Goal: Transaction & Acquisition: Purchase product/service

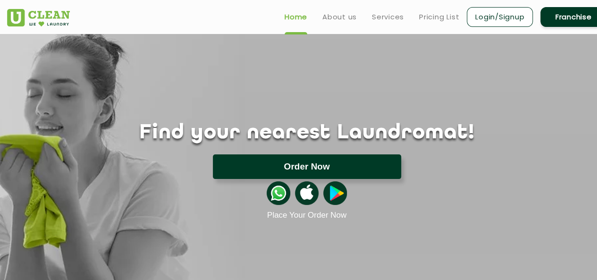
click at [328, 169] on button "Order Now" at bounding box center [307, 166] width 188 height 25
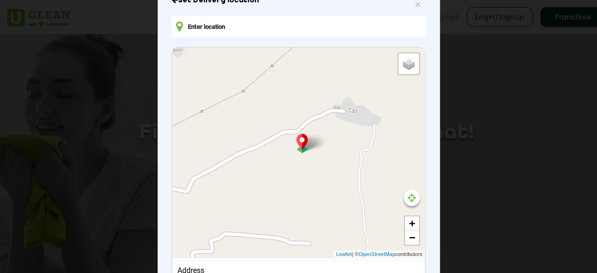
scroll to position [124, 0]
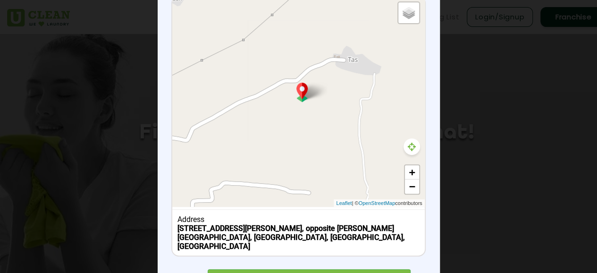
click at [410, 151] on icon at bounding box center [412, 146] width 8 height 9
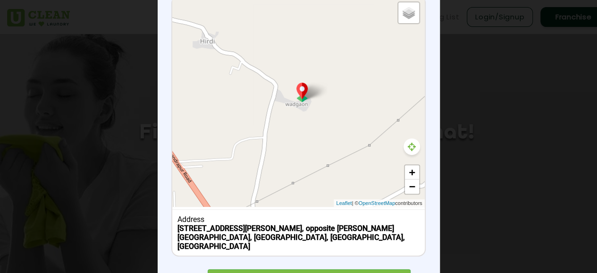
click at [409, 149] on icon at bounding box center [412, 146] width 8 height 9
click at [408, 186] on link "−" at bounding box center [412, 186] width 14 height 14
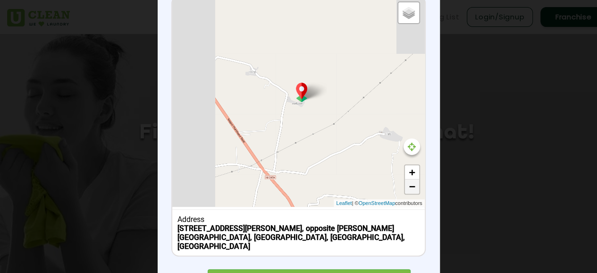
scroll to position [121, 0]
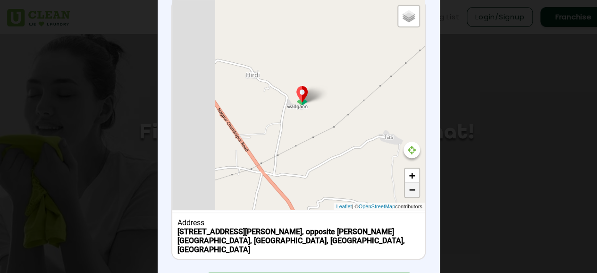
click at [408, 186] on link "−" at bounding box center [412, 190] width 14 height 14
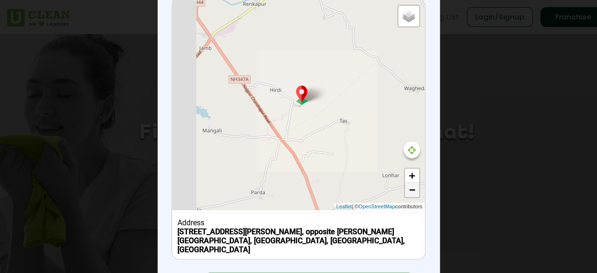
click at [408, 186] on link "−" at bounding box center [412, 190] width 14 height 14
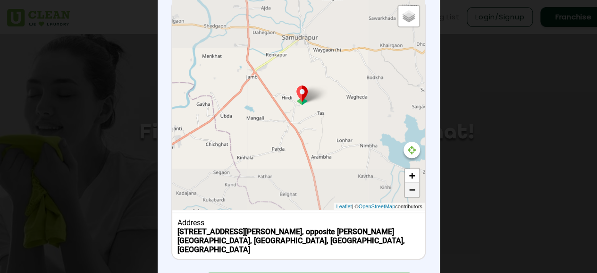
click at [408, 186] on link "−" at bounding box center [412, 190] width 14 height 14
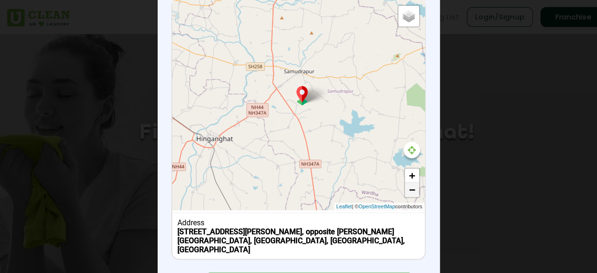
click at [408, 186] on link "−" at bounding box center [412, 190] width 14 height 14
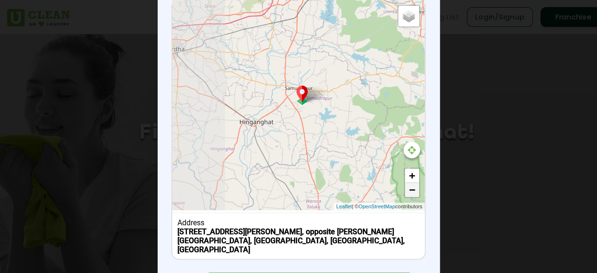
click at [408, 186] on link "−" at bounding box center [412, 190] width 14 height 14
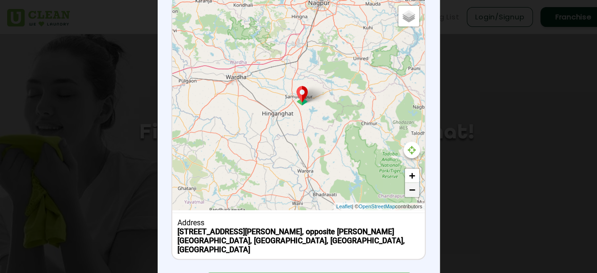
click at [408, 186] on link "−" at bounding box center [412, 190] width 14 height 14
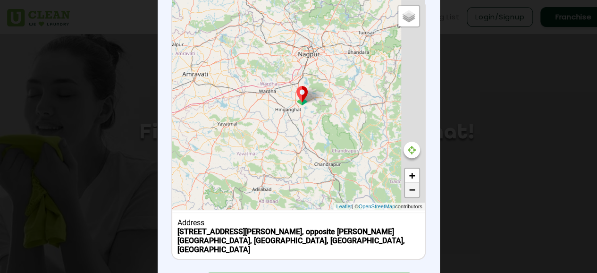
click at [408, 186] on link "−" at bounding box center [412, 190] width 14 height 14
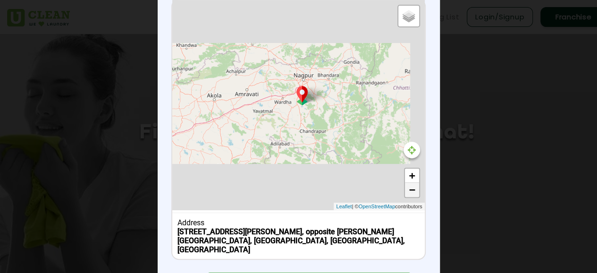
click at [408, 186] on link "−" at bounding box center [412, 190] width 14 height 14
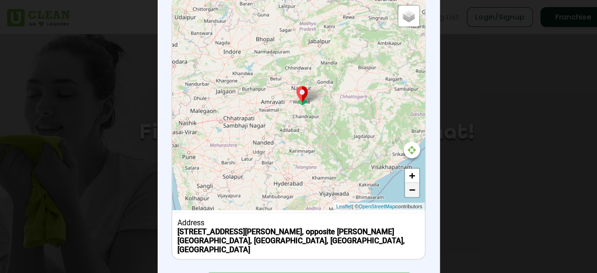
click at [408, 186] on link "−" at bounding box center [412, 190] width 14 height 14
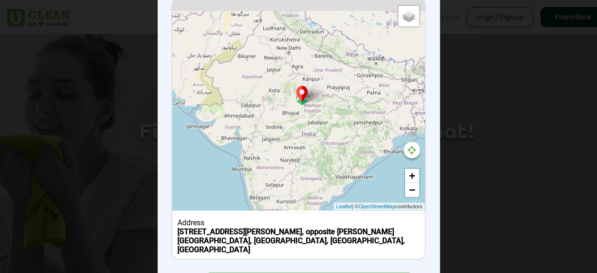
drag, startPoint x: 289, startPoint y: 119, endPoint x: 301, endPoint y: 168, distance: 50.1
click at [302, 182] on div "Default Satellite + − Leaflet | © OpenStreetMap contributors" at bounding box center [298, 105] width 252 height 210
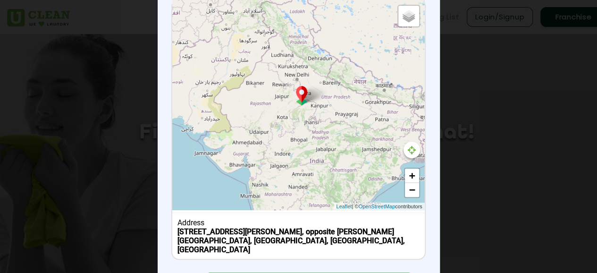
drag, startPoint x: 288, startPoint y: 105, endPoint x: 293, endPoint y: 115, distance: 10.6
click at [293, 115] on div "Default Satellite + − Leaflet | © OpenStreetMap contributors" at bounding box center [298, 105] width 252 height 210
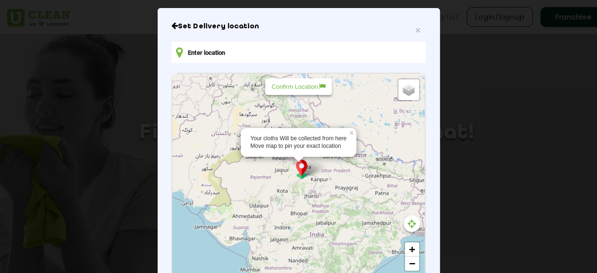
scroll to position [94, 0]
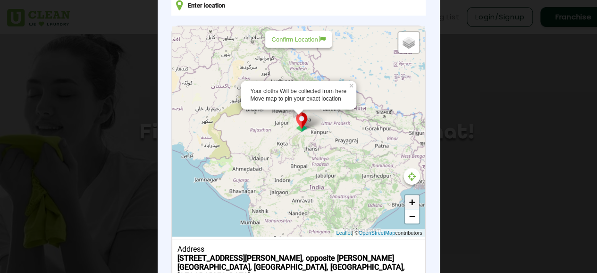
click at [407, 202] on link "+" at bounding box center [412, 202] width 14 height 14
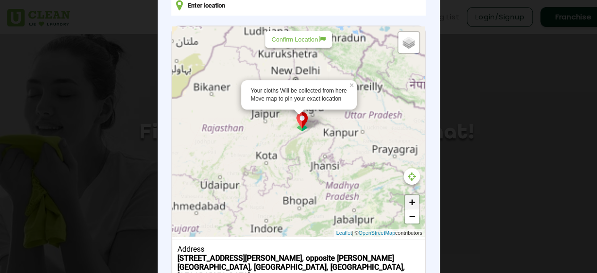
click at [407, 202] on link "+" at bounding box center [412, 202] width 14 height 14
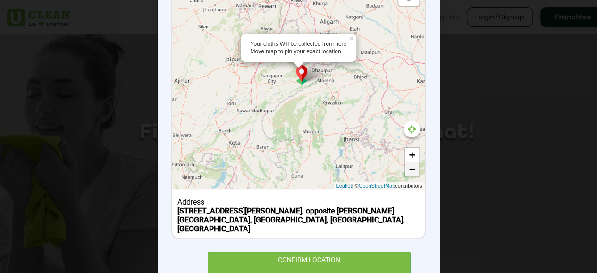
click at [405, 174] on link "−" at bounding box center [412, 169] width 14 height 14
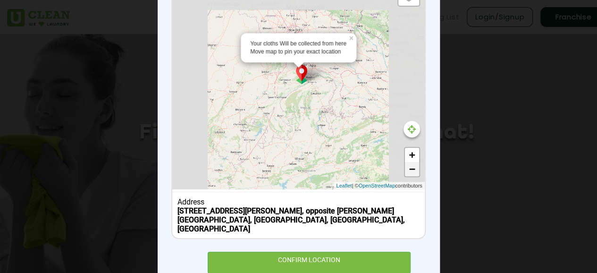
scroll to position [121, 0]
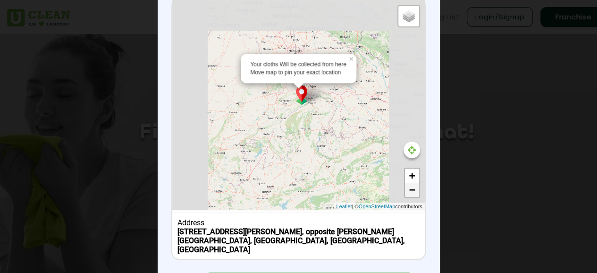
click at [405, 174] on link "+" at bounding box center [412, 176] width 14 height 14
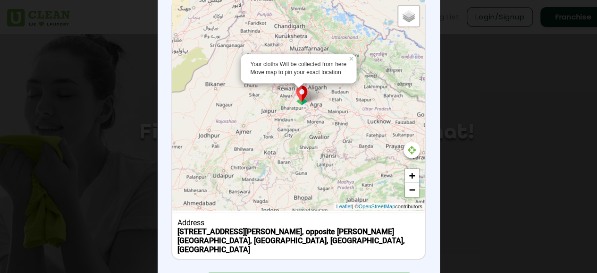
drag, startPoint x: 330, startPoint y: 124, endPoint x: 336, endPoint y: 153, distance: 30.3
click at [336, 153] on div "Your cloths Will be collected from here Move map to pin your exact location × D…" at bounding box center [298, 105] width 252 height 210
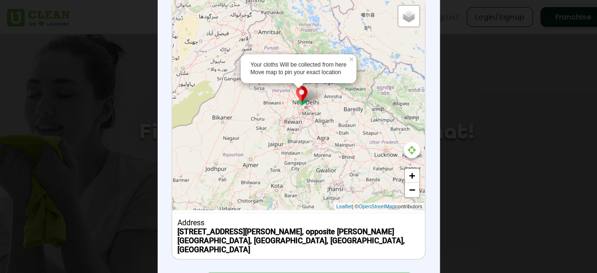
drag, startPoint x: 314, startPoint y: 129, endPoint x: 322, endPoint y: 154, distance: 26.1
click at [322, 154] on div "Your cloths Will be collected from here Move map to pin your exact location × D…" at bounding box center [298, 105] width 252 height 210
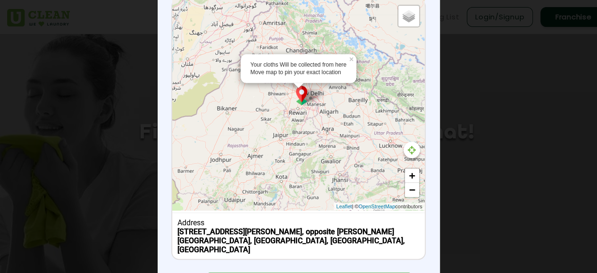
drag, startPoint x: 312, startPoint y: 142, endPoint x: 318, endPoint y: 133, distance: 11.5
click at [318, 133] on div "Your cloths Will be collected from here Move map to pin your exact location × D…" at bounding box center [298, 105] width 252 height 210
click at [407, 174] on link "+" at bounding box center [412, 176] width 14 height 14
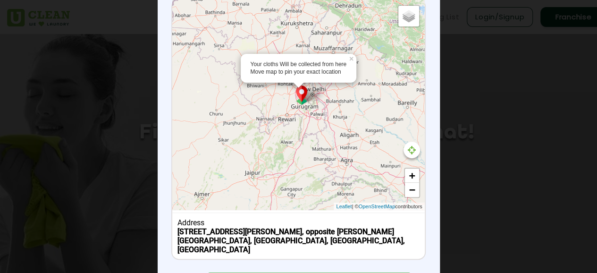
drag, startPoint x: 340, startPoint y: 142, endPoint x: 328, endPoint y: 145, distance: 12.4
click at [328, 145] on div "Your cloths Will be collected from here Move map to pin your exact location × D…" at bounding box center [298, 105] width 252 height 210
click at [406, 170] on link "+" at bounding box center [412, 176] width 14 height 14
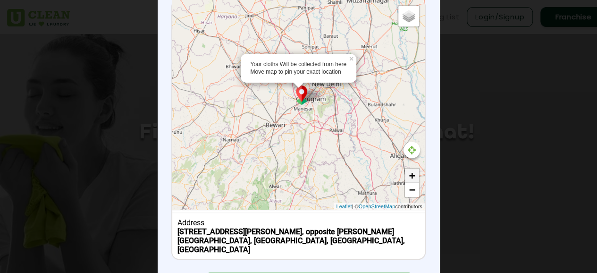
click at [407, 177] on link "+" at bounding box center [412, 176] width 14 height 14
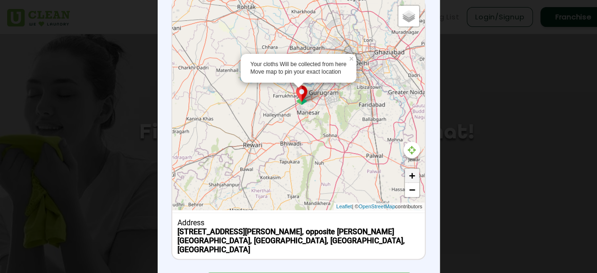
click at [407, 177] on link "+" at bounding box center [412, 176] width 14 height 14
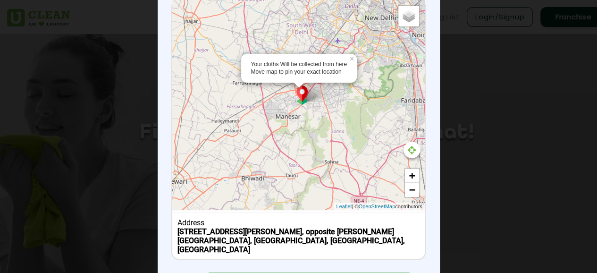
drag, startPoint x: 342, startPoint y: 162, endPoint x: 310, endPoint y: 158, distance: 32.3
click at [310, 158] on div "Your cloths Will be collected from here Move map to pin your exact location × D…" at bounding box center [298, 105] width 252 height 210
click at [405, 175] on link "+" at bounding box center [412, 176] width 14 height 14
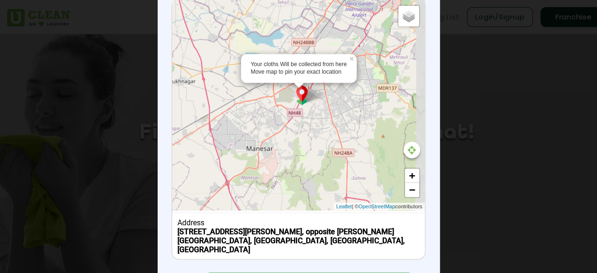
drag, startPoint x: 346, startPoint y: 157, endPoint x: 326, endPoint y: 180, distance: 30.8
click at [326, 180] on div "Your cloths Will be collected from here Move map to pin your exact location × D…" at bounding box center [298, 105] width 252 height 210
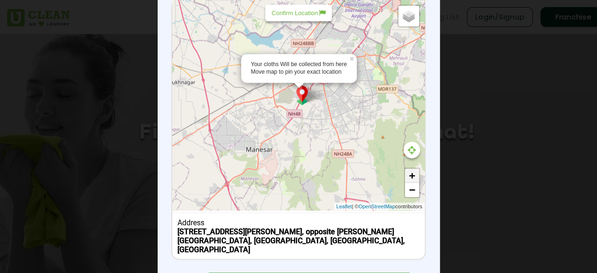
click at [406, 173] on link "+" at bounding box center [412, 176] width 14 height 14
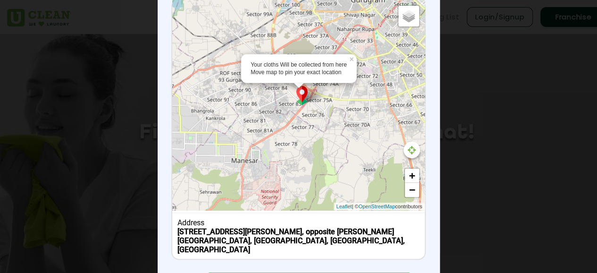
drag, startPoint x: 312, startPoint y: 172, endPoint x: 337, endPoint y: 137, distance: 43.2
click at [337, 137] on div "Your cloths Will be collected from here Move map to pin your exact location × D…" at bounding box center [298, 105] width 252 height 210
click at [405, 176] on link "+" at bounding box center [412, 176] width 14 height 14
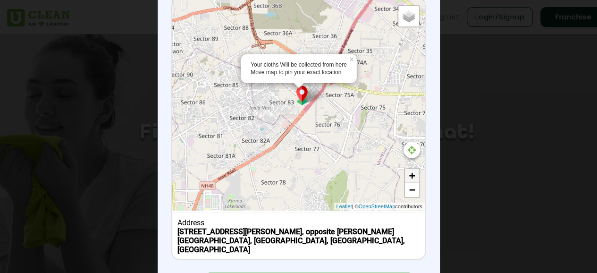
click at [405, 176] on link "+" at bounding box center [412, 176] width 14 height 14
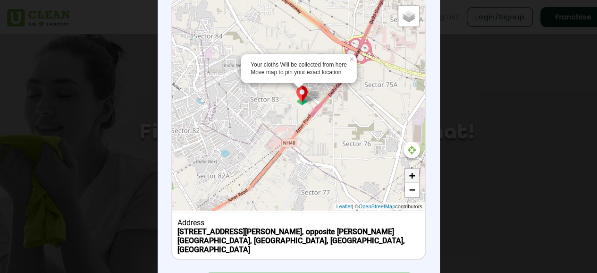
click at [405, 176] on link "+" at bounding box center [412, 176] width 14 height 14
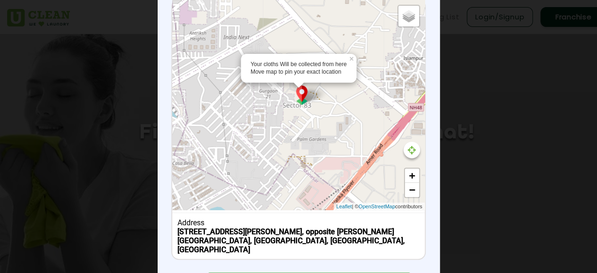
drag, startPoint x: 282, startPoint y: 147, endPoint x: 350, endPoint y: 159, distance: 69.5
click at [350, 159] on div "Your cloths Will be collected from here Move map to pin your exact location × D…" at bounding box center [298, 105] width 252 height 210
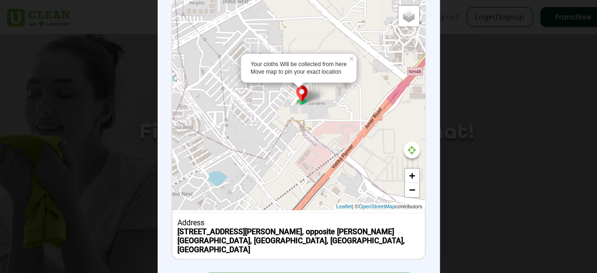
drag, startPoint x: 323, startPoint y: 148, endPoint x: 323, endPoint y: 112, distance: 35.9
click at [323, 112] on div "Your cloths Will be collected from here Move map to pin your exact location × D…" at bounding box center [298, 105] width 252 height 210
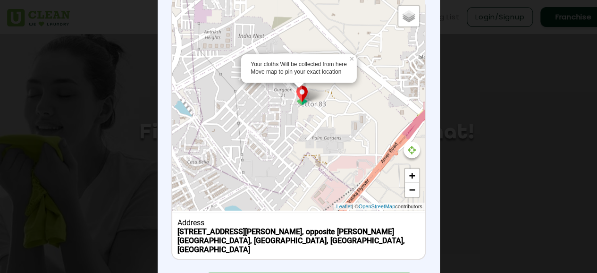
drag, startPoint x: 324, startPoint y: 135, endPoint x: 341, endPoint y: 172, distance: 40.6
click at [341, 172] on div "Your cloths Will be collected from here Move map to pin your exact location × D…" at bounding box center [298, 105] width 252 height 210
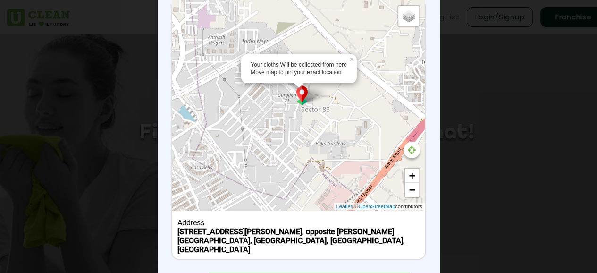
drag, startPoint x: 341, startPoint y: 172, endPoint x: 346, endPoint y: 179, distance: 8.4
click at [346, 179] on div "Your cloths Will be collected from here Move map to pin your exact location × D…" at bounding box center [298, 105] width 252 height 210
click at [410, 172] on link "+" at bounding box center [412, 176] width 14 height 14
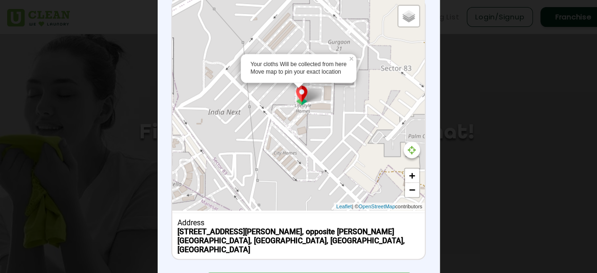
drag, startPoint x: 331, startPoint y: 169, endPoint x: 396, endPoint y: 123, distance: 79.4
click at [396, 123] on div "Your cloths Will be collected from here Move map to pin your exact location × D…" at bounding box center [298, 105] width 252 height 210
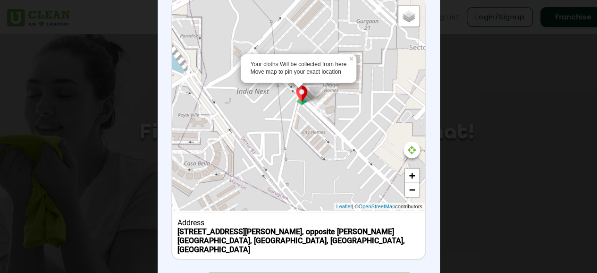
drag, startPoint x: 369, startPoint y: 133, endPoint x: 398, endPoint y: 111, distance: 36.8
click at [398, 111] on div "Your cloths Will be collected from here Move map to pin your exact location × D…" at bounding box center [298, 105] width 252 height 210
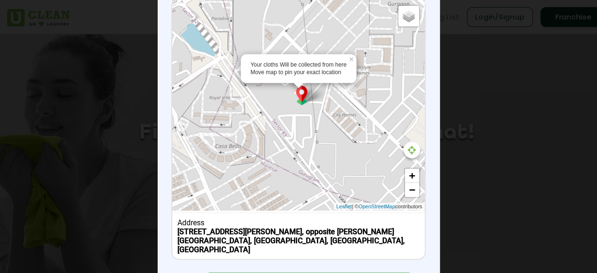
drag, startPoint x: 342, startPoint y: 146, endPoint x: 376, endPoint y: 127, distance: 38.5
click at [376, 127] on div "Your cloths Will be collected from here Move map to pin your exact location × D…" at bounding box center [298, 105] width 252 height 210
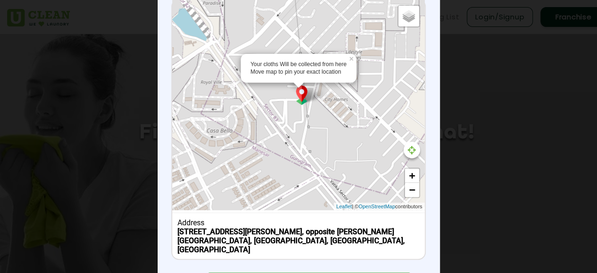
drag, startPoint x: 373, startPoint y: 128, endPoint x: 363, endPoint y: 115, distance: 16.6
click at [363, 115] on div "Your cloths Will be collected from here Move map to pin your exact location × D…" at bounding box center [298, 105] width 252 height 210
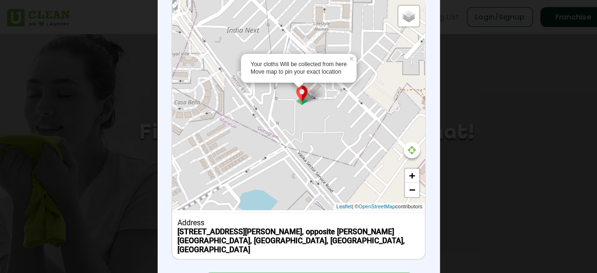
drag, startPoint x: 342, startPoint y: 138, endPoint x: 310, endPoint y: 107, distance: 45.1
click at [310, 107] on div "Your cloths Will be collected from here Move map to pin your exact location × D…" at bounding box center [298, 105] width 252 height 210
click at [407, 175] on link "+" at bounding box center [412, 176] width 14 height 14
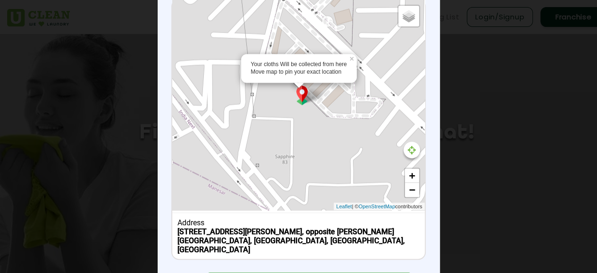
drag, startPoint x: 330, startPoint y: 142, endPoint x: 332, endPoint y: 171, distance: 28.8
click at [332, 171] on div "Your cloths Will be collected from here Move map to pin your exact location × D…" at bounding box center [298, 105] width 252 height 210
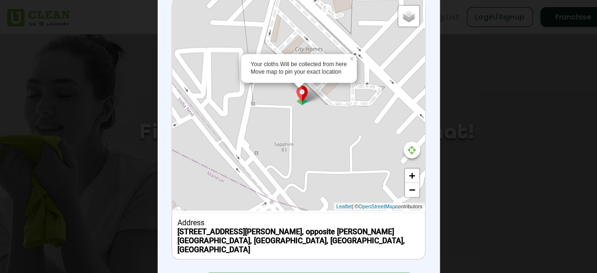
drag, startPoint x: 330, startPoint y: 141, endPoint x: 330, endPoint y: 126, distance: 15.1
click at [330, 126] on div "Your cloths Will be collected from here Move map to pin your exact location × D…" at bounding box center [298, 105] width 252 height 210
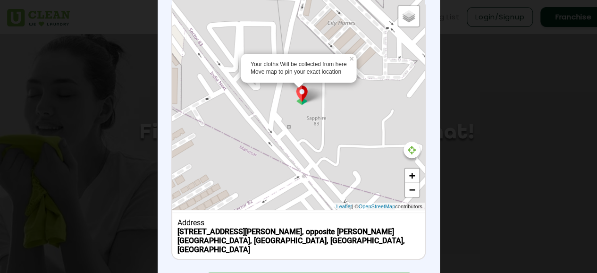
drag, startPoint x: 322, startPoint y: 153, endPoint x: 355, endPoint y: 129, distance: 40.9
click at [355, 129] on div "Your cloths Will be collected from here Move map to pin your exact location × D…" at bounding box center [298, 105] width 252 height 210
click at [408, 175] on link "+" at bounding box center [412, 176] width 14 height 14
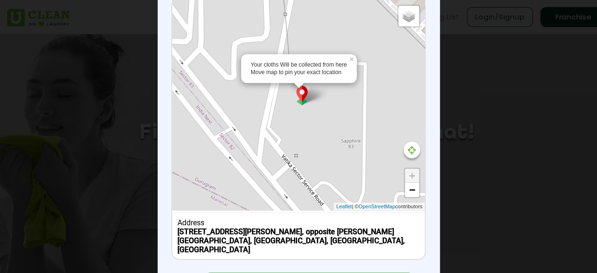
drag, startPoint x: 339, startPoint y: 166, endPoint x: 356, endPoint y: 174, distance: 18.8
click at [356, 174] on div "Your cloths Will be collected from here Move map to pin your exact location × D…" at bounding box center [298, 105] width 252 height 210
click at [302, 15] on p "Confirm Location" at bounding box center [298, 12] width 54 height 7
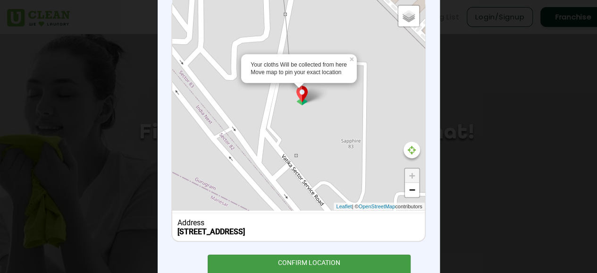
click at [316, 258] on div "CONFIRM LOCATION" at bounding box center [309, 264] width 203 height 21
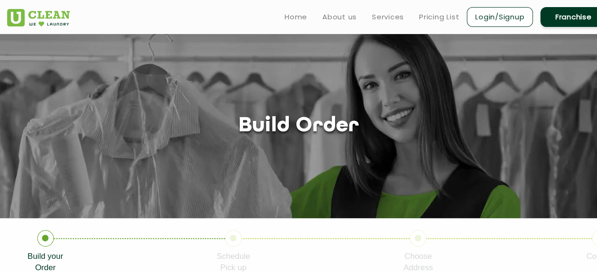
click at [314, 153] on section "Build order" at bounding box center [298, 126] width 597 height 184
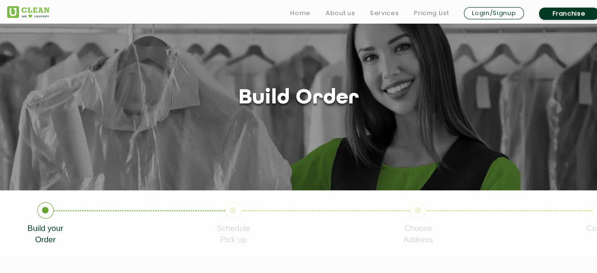
scroll to position [47, 0]
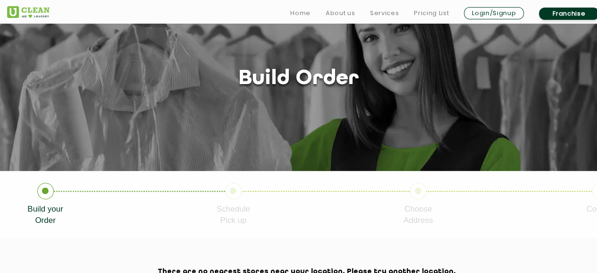
click at [44, 214] on p "Build your Order" at bounding box center [45, 214] width 36 height 23
